Goal: Transaction & Acquisition: Purchase product/service

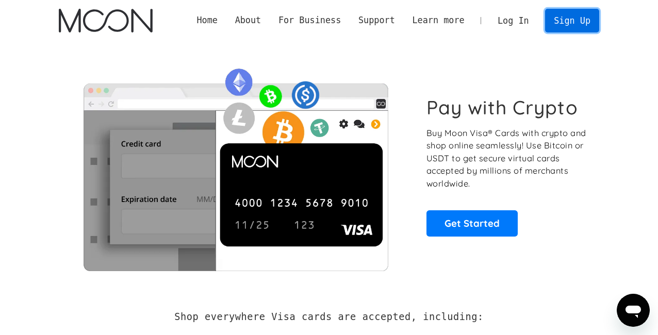
click at [576, 19] on link "Sign Up" at bounding box center [572, 20] width 54 height 23
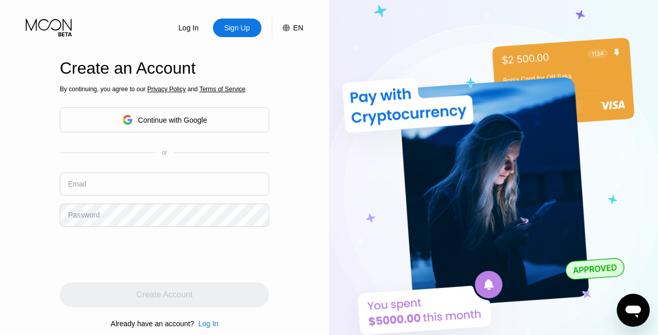
click at [159, 189] on input "text" at bounding box center [164, 184] width 209 height 23
paste input "[EMAIL_ADDRESS][DOMAIN_NAME]"
type input "[EMAIL_ADDRESS][DOMAIN_NAME]"
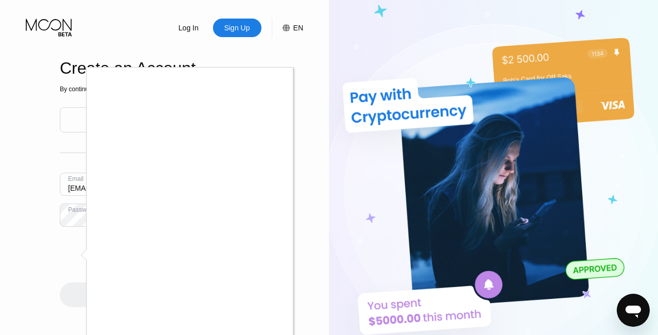
scroll to position [142, 0]
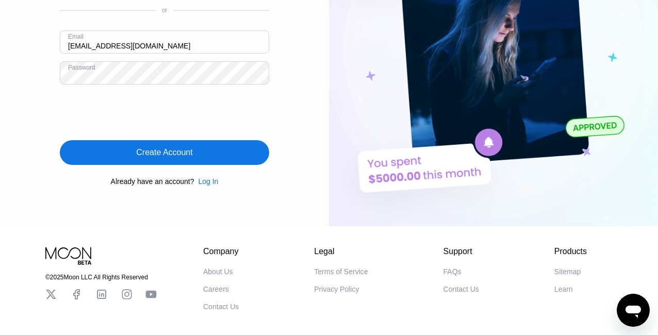
click at [121, 160] on div "Create Account" at bounding box center [164, 152] width 209 height 25
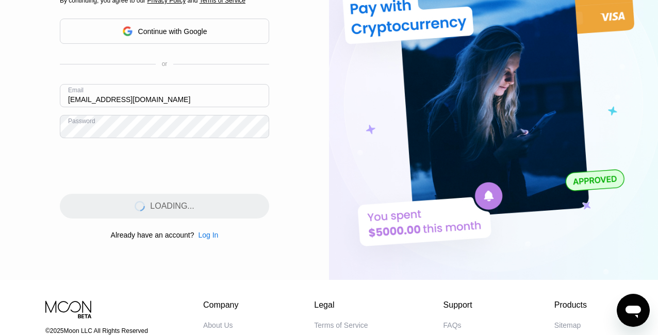
scroll to position [71, 0]
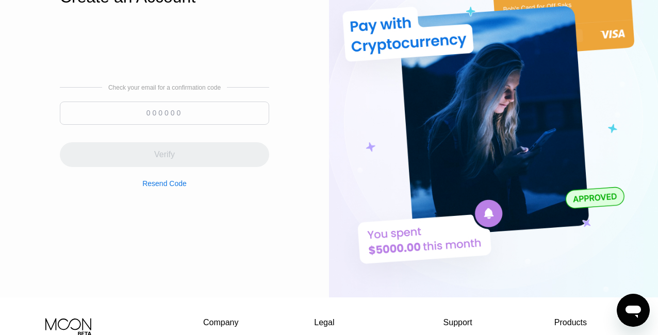
click at [194, 108] on input at bounding box center [164, 113] width 209 height 23
click at [144, 100] on div "Check your email for a confirmation code Verify Resend Code" at bounding box center [164, 136] width 209 height 104
click at [163, 117] on input at bounding box center [164, 113] width 209 height 23
paste input "993881"
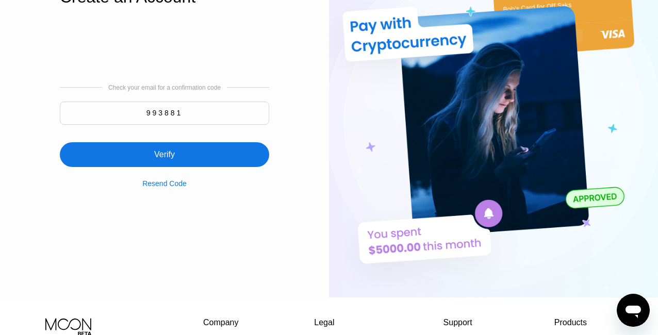
type input "993881"
click at [176, 166] on div "Verify" at bounding box center [164, 154] width 209 height 25
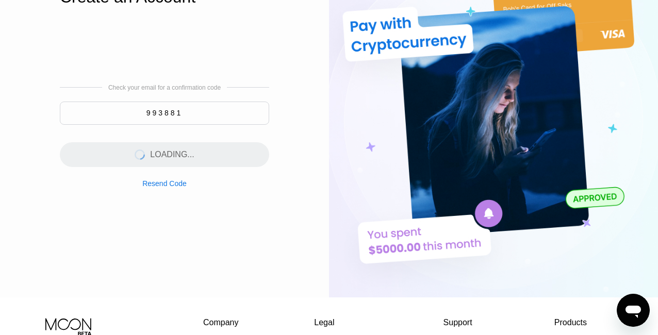
scroll to position [0, 0]
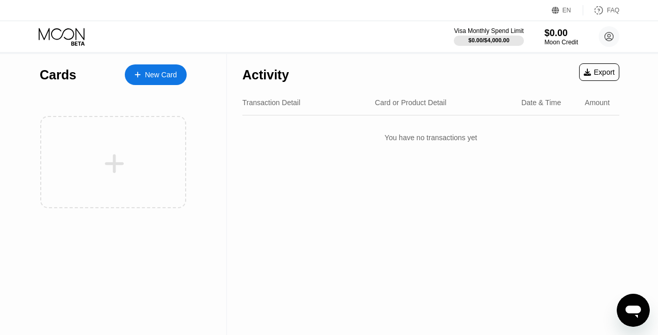
click at [169, 74] on div "New Card" at bounding box center [161, 75] width 32 height 9
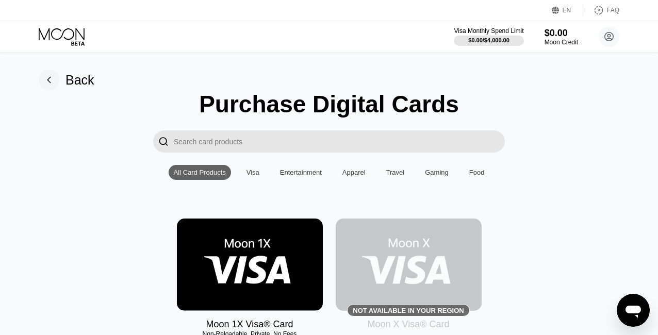
click at [251, 175] on div "Visa" at bounding box center [252, 172] width 13 height 8
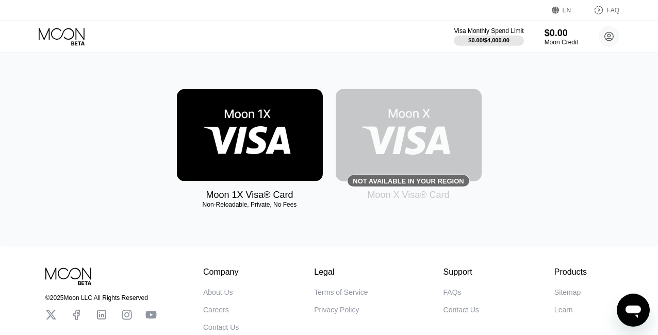
scroll to position [71, 0]
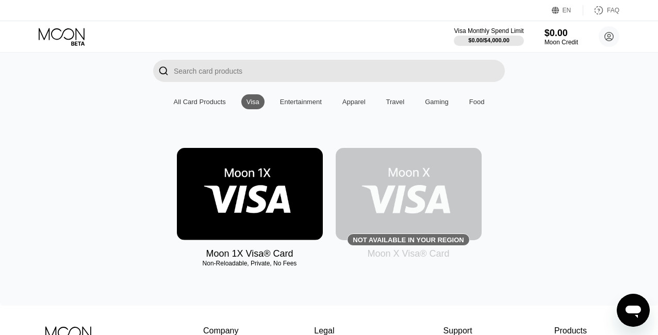
click at [118, 228] on div "Moon 1X Visa® Card Non-Reloadable, Private, No Fees Not available in your regio…" at bounding box center [328, 203] width 627 height 111
click at [222, 210] on img at bounding box center [250, 194] width 146 height 92
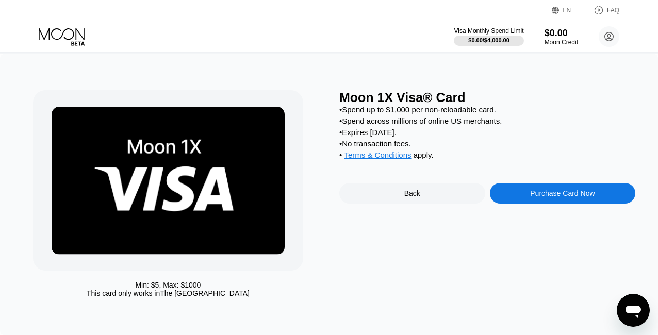
click at [538, 197] on div "Purchase Card Now" at bounding box center [562, 193] width 64 height 8
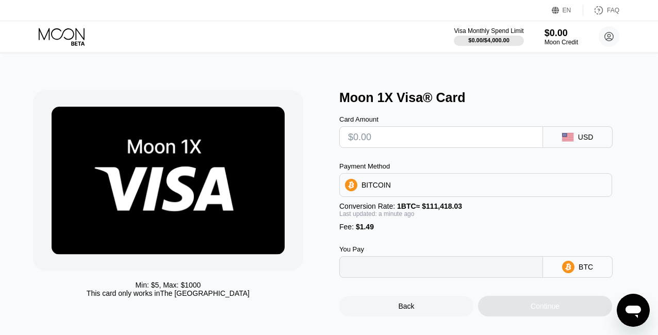
type input "0"
click at [390, 141] on input "text" at bounding box center [441, 137] width 186 height 21
click at [382, 188] on div "BITCOIN" at bounding box center [375, 185] width 29 height 8
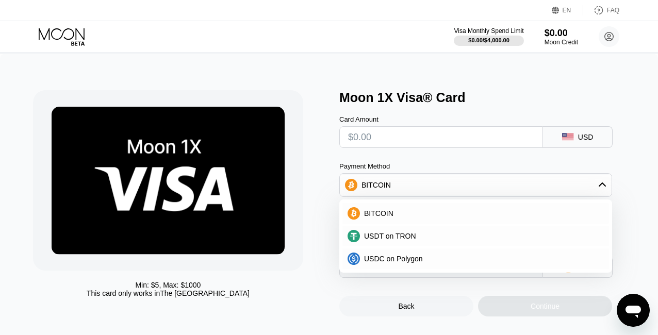
click at [306, 90] on div "Min: $ 5 , Max: $ 1000 This card only works in The United States Moon 1X Visa® …" at bounding box center [329, 198] width 658 height 288
click at [432, 195] on div "BITCOIN" at bounding box center [476, 185] width 272 height 21
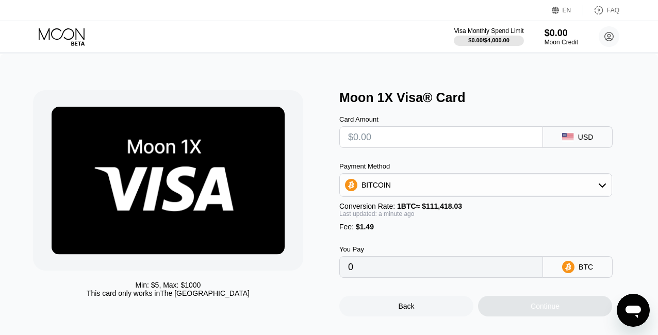
click at [385, 277] on input "0" at bounding box center [441, 267] width 186 height 21
click at [573, 273] on icon at bounding box center [568, 267] width 12 height 12
click at [435, 139] on input "text" at bounding box center [441, 137] width 186 height 21
type input "$2"
type input "0.00003133"
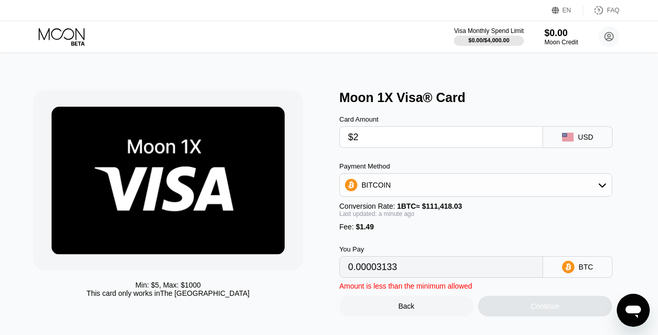
type input "$20"
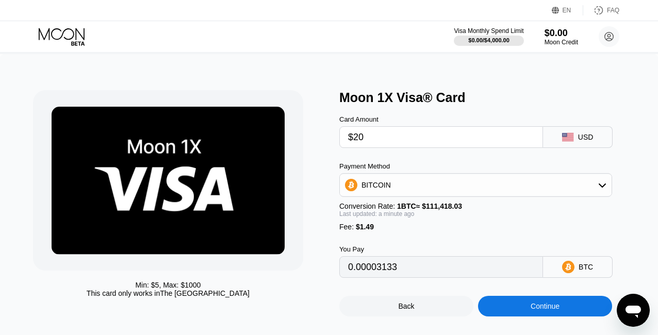
type input "0.00019288"
type input "$20"
click at [493, 195] on div "BITCOIN" at bounding box center [476, 185] width 272 height 21
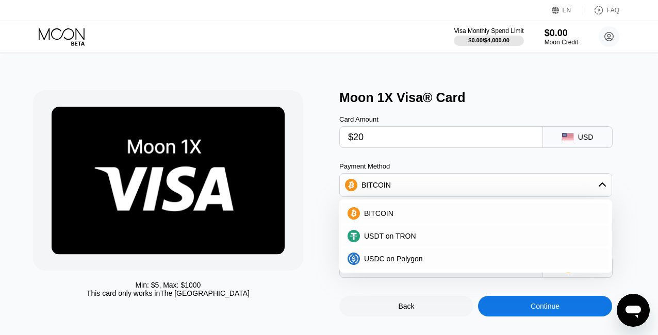
click at [248, 35] on div "Visa Monthly Spend Limit $0.00 / $4,000.00 $0.00 Moon Credit [EMAIL_ADDRESS][DO…" at bounding box center [329, 36] width 658 height 31
click at [251, 68] on div "Min: $ 5 , Max: $ 1000 This card only works in The United States Moon 1X Visa® …" at bounding box center [329, 198] width 658 height 288
click at [429, 216] on div "BITCOIN" at bounding box center [482, 213] width 244 height 8
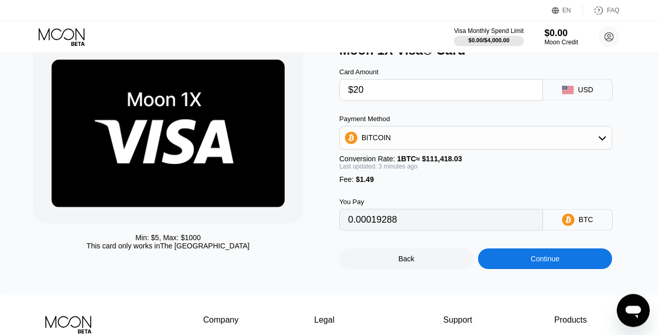
scroll to position [71, 0]
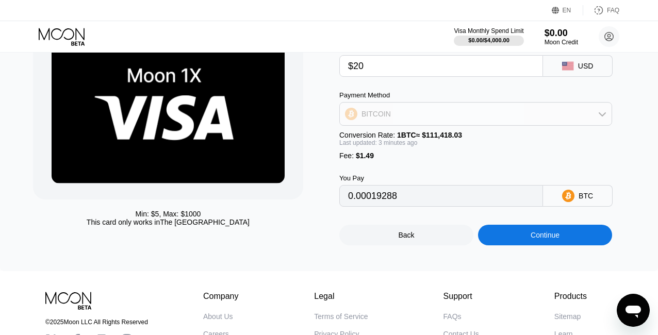
click at [552, 119] on div "BITCOIN" at bounding box center [476, 114] width 272 height 21
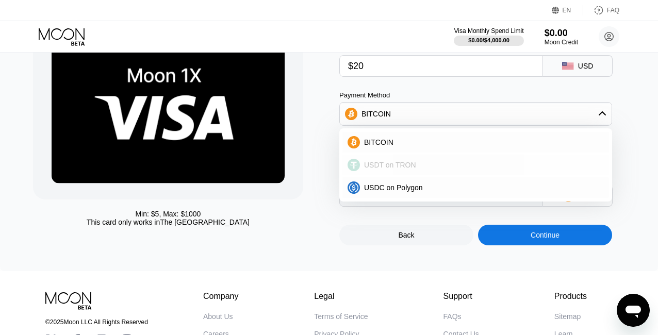
click at [385, 168] on span "USDT on TRON" at bounding box center [390, 165] width 52 height 8
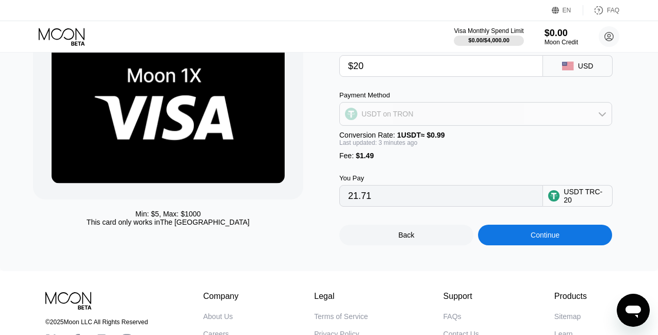
click at [431, 121] on div "USDT on TRON" at bounding box center [476, 114] width 272 height 21
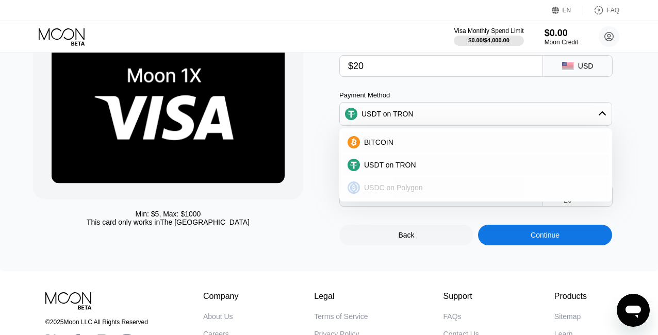
click at [423, 192] on div "USDC on Polygon" at bounding box center [482, 187] width 244 height 8
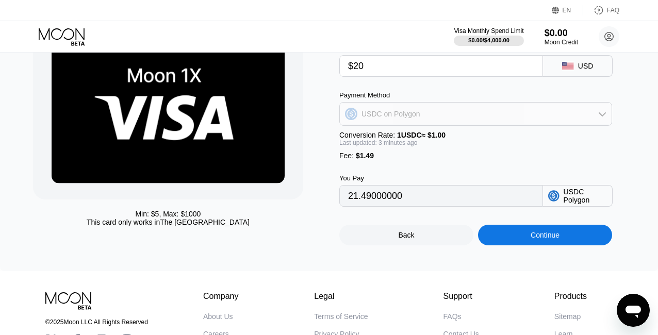
click at [431, 122] on div "USDC on Polygon" at bounding box center [476, 114] width 272 height 21
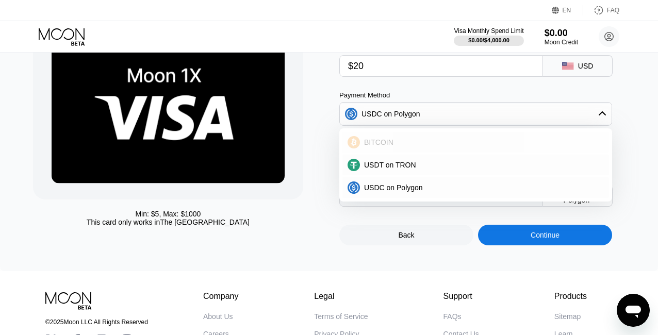
click at [382, 144] on span "BITCOIN" at bounding box center [378, 142] width 29 height 8
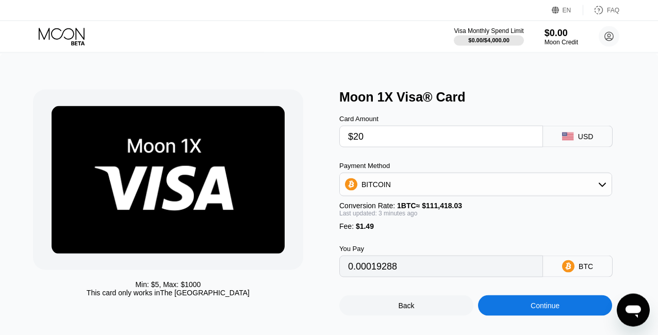
scroll to position [0, 0]
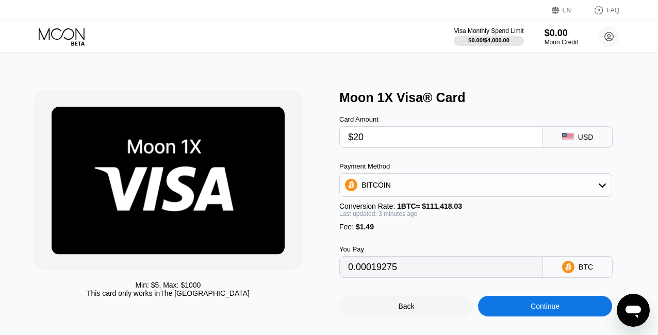
click at [368, 143] on input "$20" at bounding box center [441, 137] width 186 height 21
click at [347, 63] on div "Min: $ 5 , Max: $ 1000 This card only works in The United States Moon 1X Visa® …" at bounding box center [329, 198] width 658 height 288
type input "0.00019271"
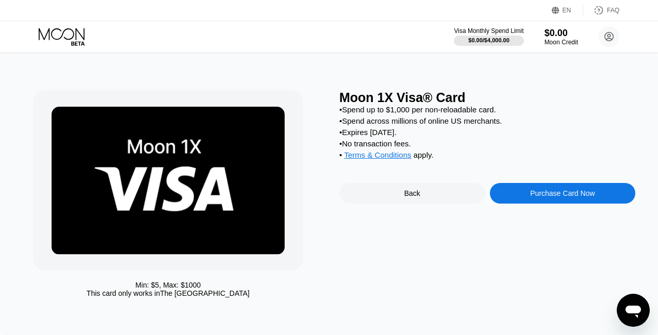
click at [562, 197] on div "Purchase Card Now" at bounding box center [562, 193] width 64 height 8
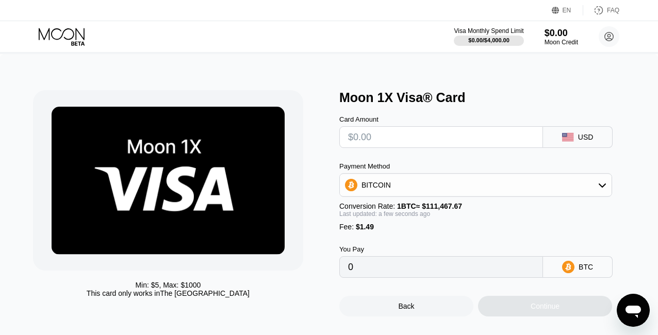
click at [384, 146] on input "text" at bounding box center [441, 137] width 186 height 21
type input "$2"
type input "0.00003131"
type input "$20"
type input "0.00019280"
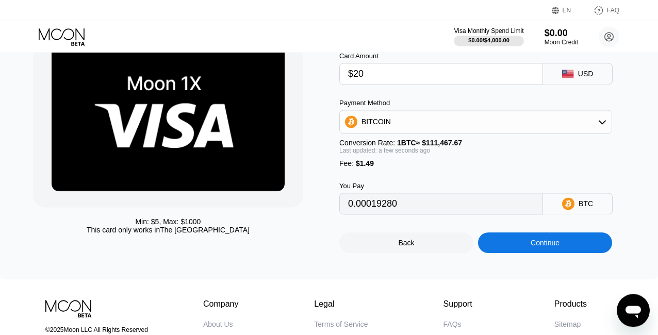
scroll to position [71, 0]
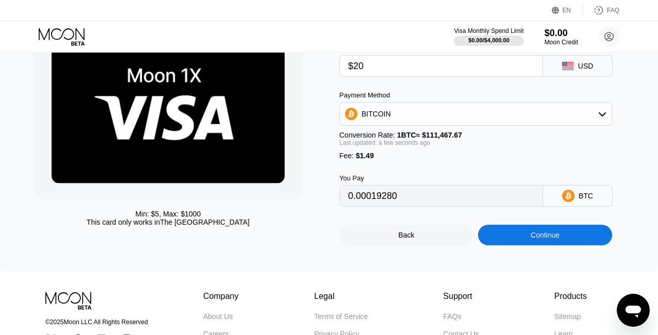
type input "$20"
drag, startPoint x: 418, startPoint y: 216, endPoint x: 322, endPoint y: 214, distance: 96.4
click at [348, 206] on input "0.00019280" at bounding box center [441, 196] width 186 height 21
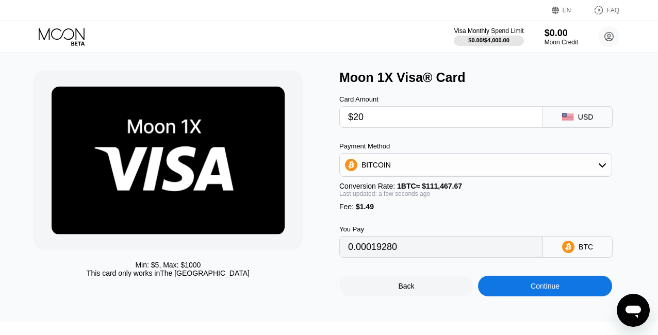
scroll to position [0, 0]
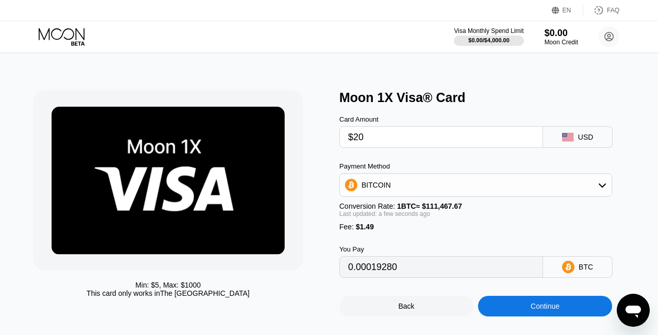
click at [550, 254] on div "You Pay 0.00019280 BTC" at bounding box center [487, 254] width 296 height 47
click at [526, 316] on div "Continue" at bounding box center [545, 306] width 134 height 21
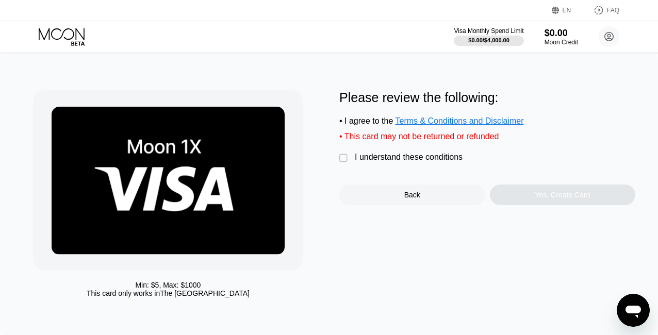
click at [382, 162] on div "I understand these conditions" at bounding box center [409, 157] width 108 height 9
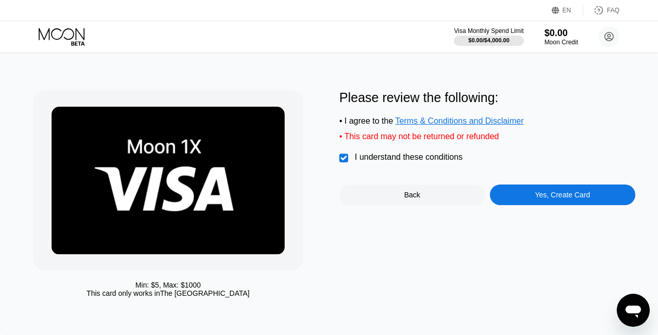
click at [570, 205] on div "Yes, Create Card" at bounding box center [563, 194] width 146 height 21
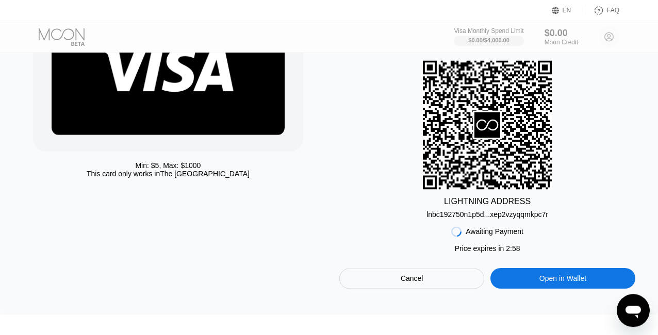
scroll to position [142, 0]
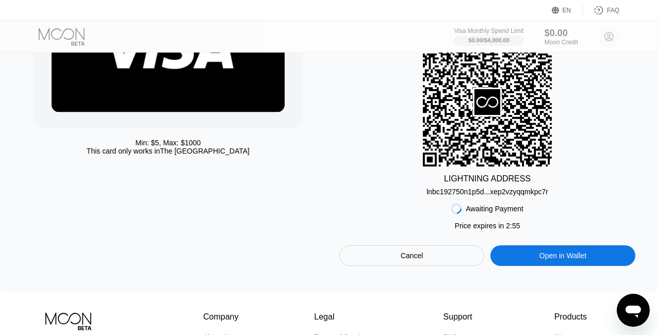
click at [426, 195] on div "LIGHTNING ADDRESS lnbc192750n1p5d...xep2vzyqqmkpc7r" at bounding box center [487, 117] width 296 height 158
click at [466, 183] on div "LIGHTNING ADDRESS" at bounding box center [487, 178] width 87 height 9
drag, startPoint x: 424, startPoint y: 195, endPoint x: 449, endPoint y: 199, distance: 25.0
click at [449, 196] on div "LIGHTNING ADDRESS lnbc192750n1p5d...xep2vzyqqmkpc7r" at bounding box center [487, 117] width 296 height 158
click at [457, 194] on div "lnbc192750n1p5d...xep2vzyqqmkpc7r" at bounding box center [487, 192] width 122 height 8
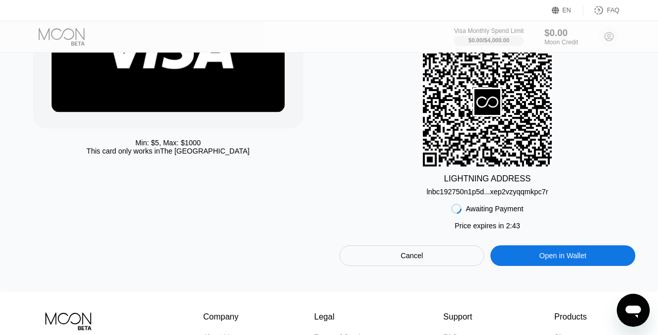
scroll to position [0, 0]
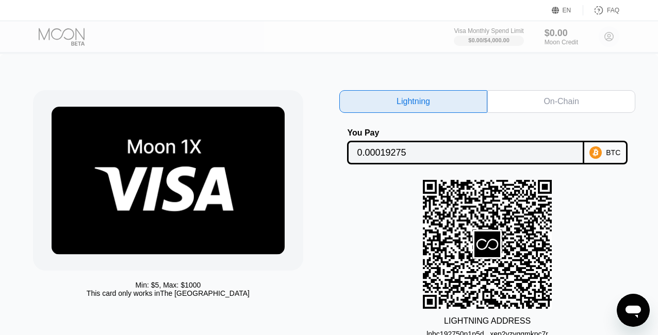
drag, startPoint x: 461, startPoint y: 154, endPoint x: 300, endPoint y: 154, distance: 160.8
click at [357, 154] on input "0.00019275" at bounding box center [465, 152] width 217 height 21
click at [564, 95] on div "On-Chain" at bounding box center [561, 101] width 148 height 23
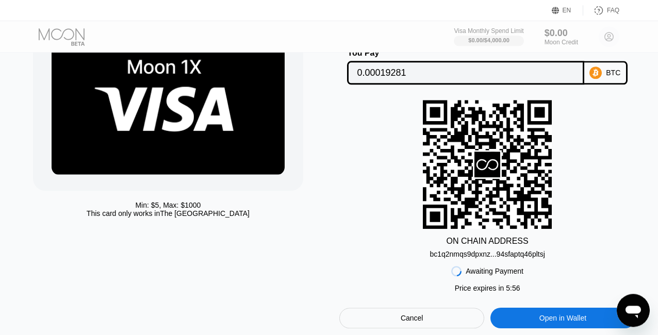
scroll to position [71, 0]
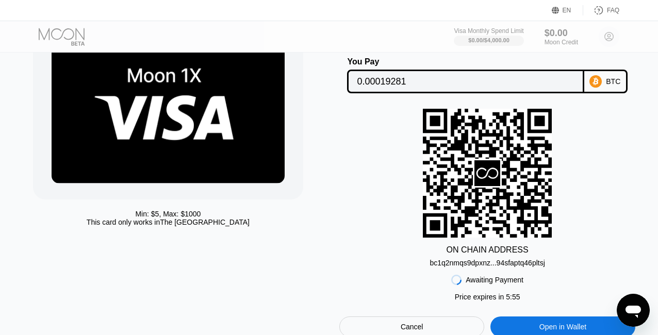
click at [472, 267] on div "bc1q2nmqs9dpxnz...94sfaptq46pltsj" at bounding box center [486, 263] width 115 height 8
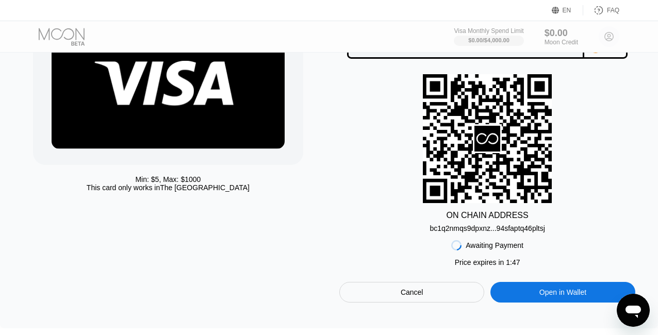
scroll to position [213, 0]
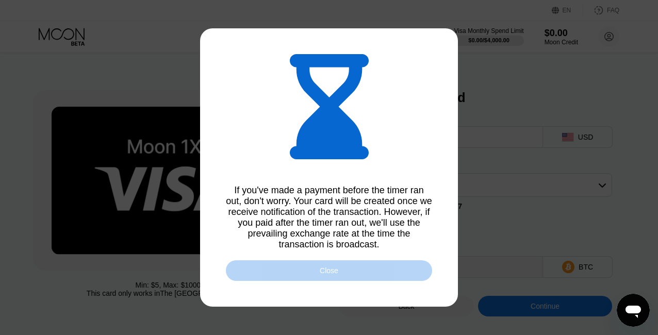
click at [348, 275] on div "Close" at bounding box center [329, 270] width 206 height 21
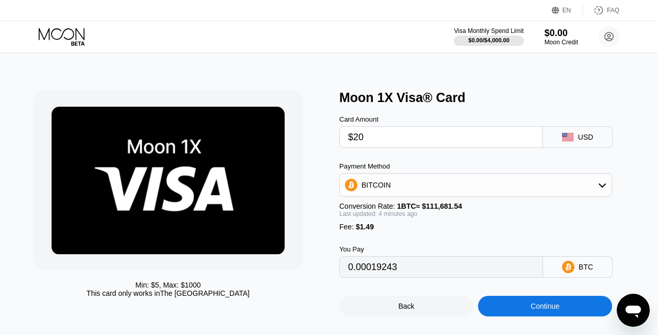
type input "0.00019234"
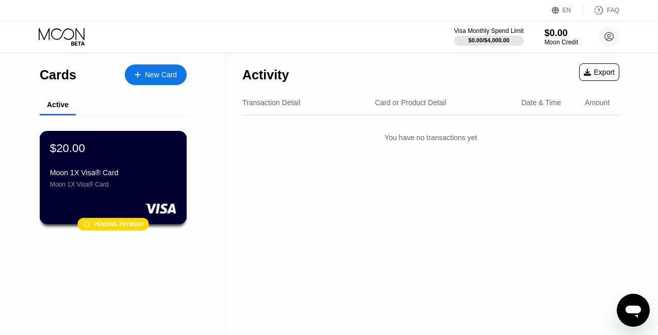
click at [124, 227] on div "Pending payment" at bounding box center [119, 224] width 50 height 6
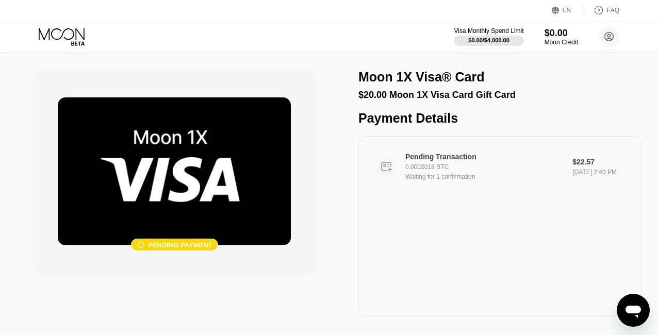
click at [438, 180] on div "Waiting for 1 confirmation" at bounding box center [490, 176] width 170 height 7
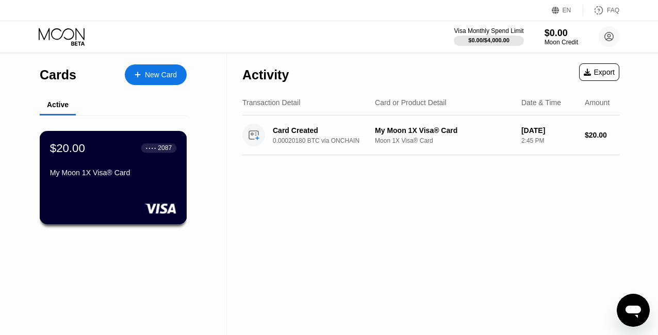
click at [146, 213] on rect at bounding box center [160, 208] width 32 height 10
